Goal: Find specific page/section: Find specific page/section

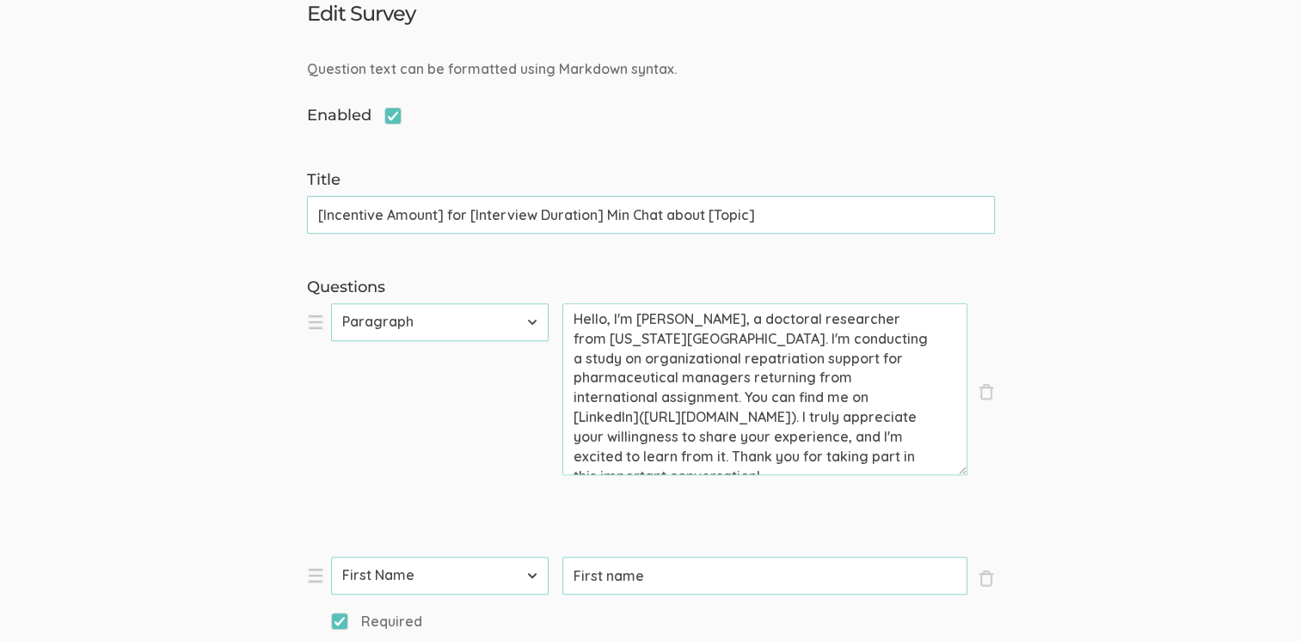
scroll to position [592, 0]
